Goal: Find specific page/section: Find specific page/section

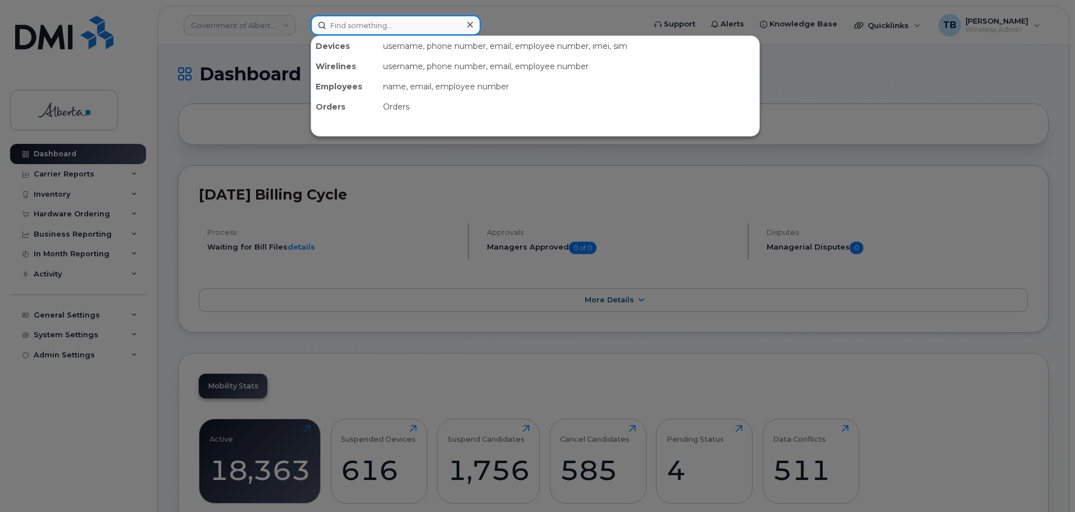
click at [344, 26] on input at bounding box center [396, 25] width 170 height 20
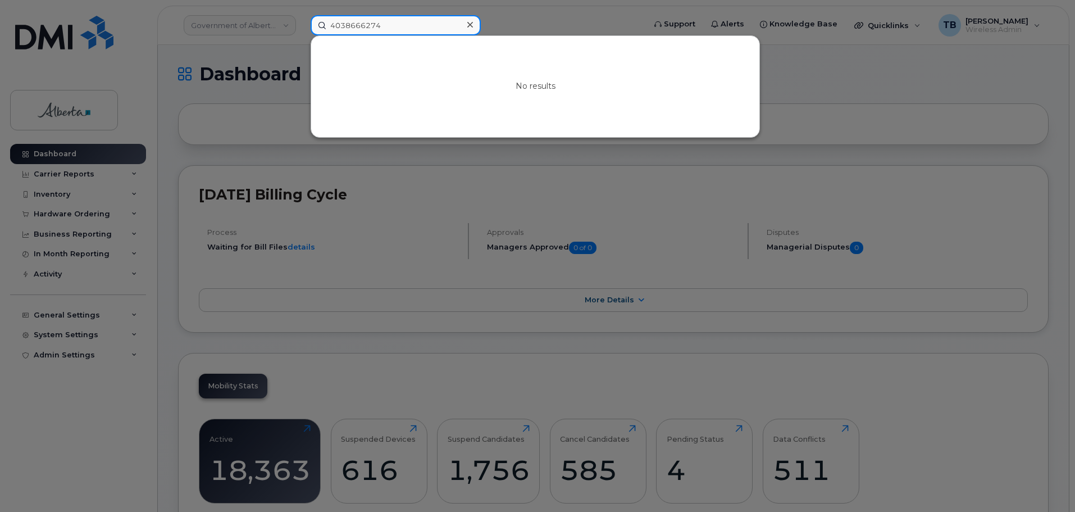
type input "4038666274"
click at [471, 25] on icon at bounding box center [470, 25] width 6 height 6
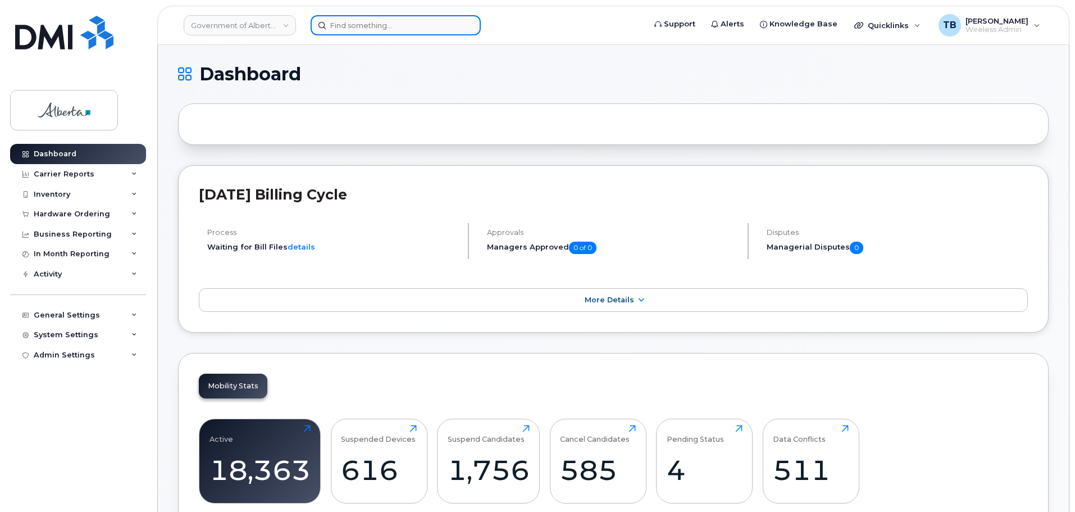
click at [342, 16] on input at bounding box center [396, 25] width 170 height 20
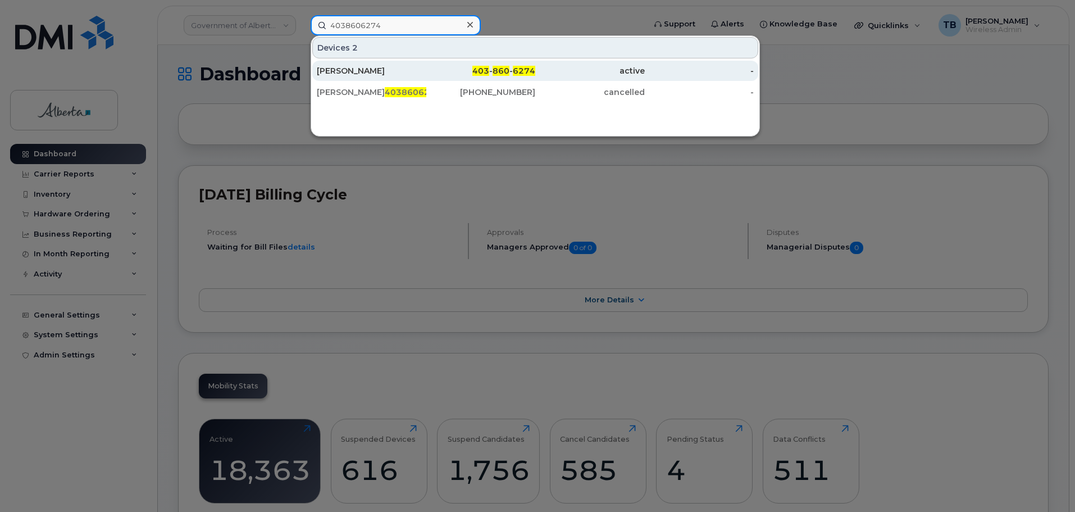
type input "4038606274"
click at [339, 69] on div "[PERSON_NAME]" at bounding box center [372, 70] width 110 height 11
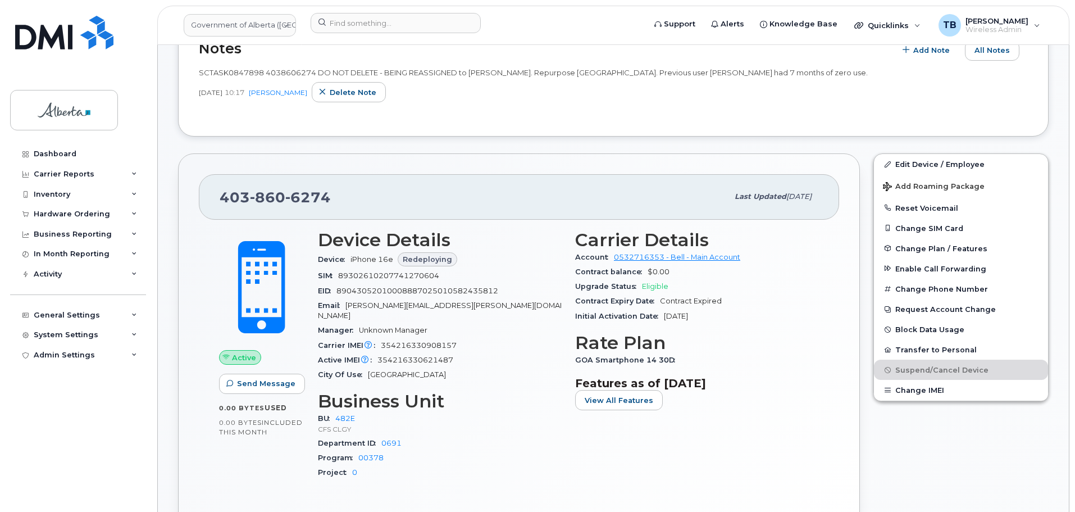
scroll to position [293, 0]
click at [50, 42] on img at bounding box center [64, 33] width 98 height 34
